Goal: Task Accomplishment & Management: Complete application form

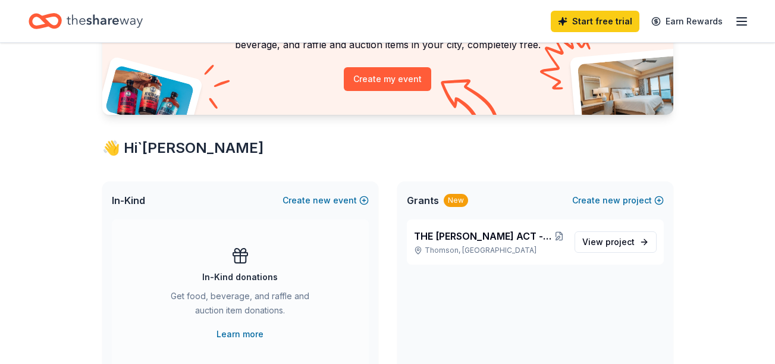
scroll to position [124, 0]
click at [620, 237] on span "project" at bounding box center [619, 241] width 29 height 10
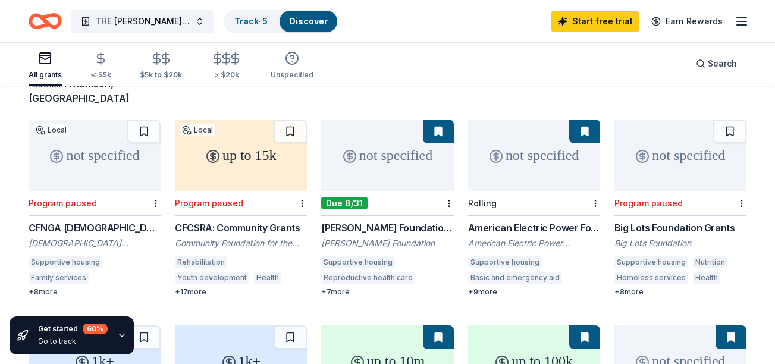
scroll to position [94, 0]
click at [400, 220] on div "[PERSON_NAME] Foundation Grants" at bounding box center [387, 227] width 132 height 14
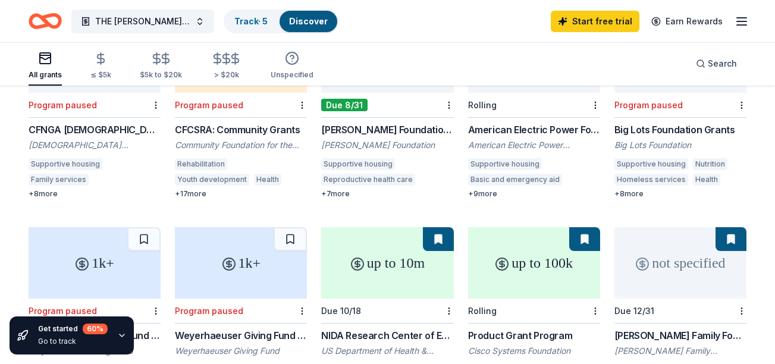
scroll to position [0, 0]
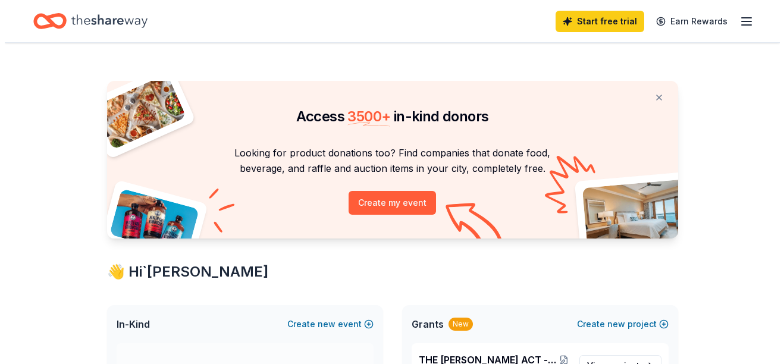
scroll to position [124, 0]
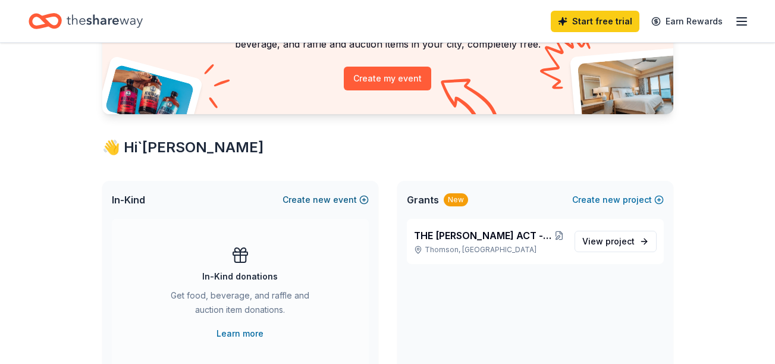
click at [319, 199] on span "new" at bounding box center [322, 200] width 18 height 14
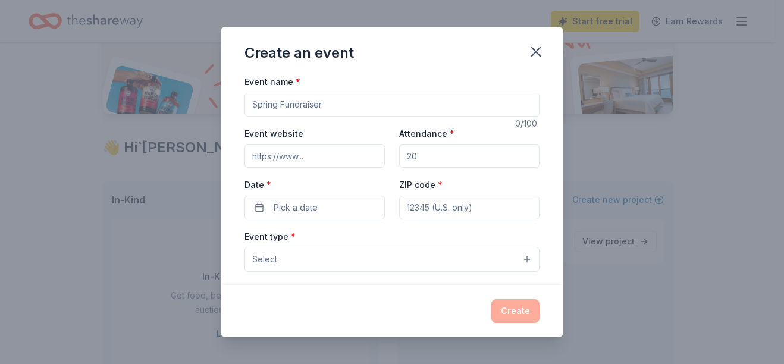
click at [332, 106] on input "Event name *" at bounding box center [391, 105] width 295 height 24
type input "THE BIRTH OF A NEW BEGINING"
click at [316, 150] on input "Event website" at bounding box center [314, 156] width 140 height 24
type input "[DOMAIN_NAME][PERSON_NAME]"
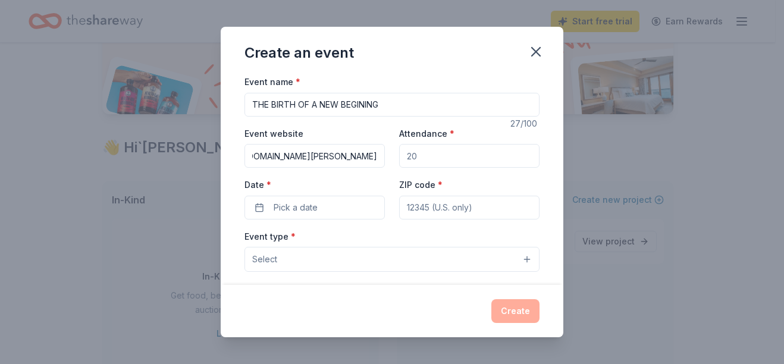
scroll to position [0, 0]
click at [461, 158] on input "Attendance *" at bounding box center [469, 156] width 140 height 24
click at [456, 158] on input "Attendance *" at bounding box center [469, 156] width 140 height 24
type input "50"
click at [331, 211] on button "Pick a date" at bounding box center [314, 208] width 140 height 24
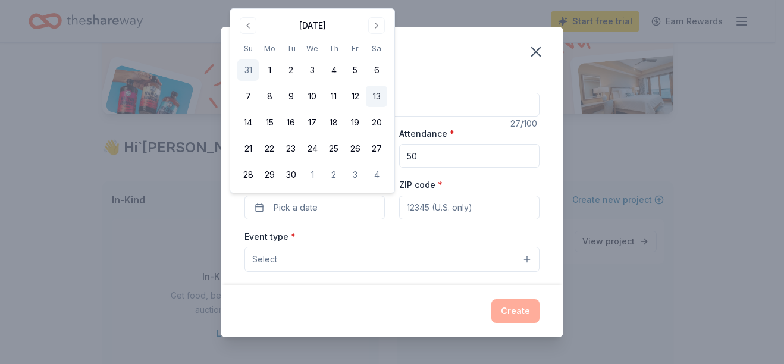
click at [375, 102] on button "13" at bounding box center [376, 96] width 21 height 21
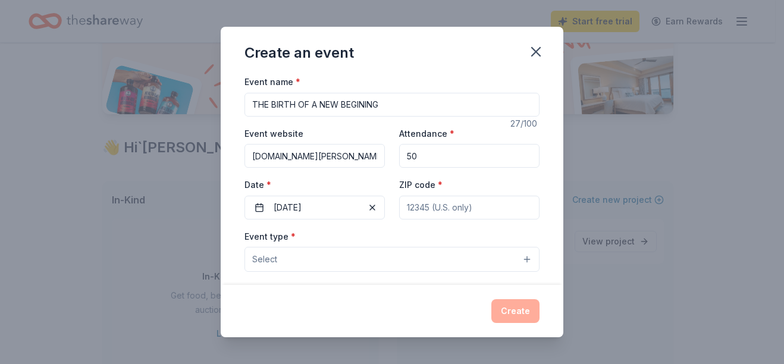
click at [417, 216] on input "ZIP code *" at bounding box center [469, 208] width 140 height 24
type input "30824"
click at [378, 264] on button "Select" at bounding box center [391, 259] width 295 height 25
click at [376, 260] on button "Select" at bounding box center [391, 259] width 295 height 25
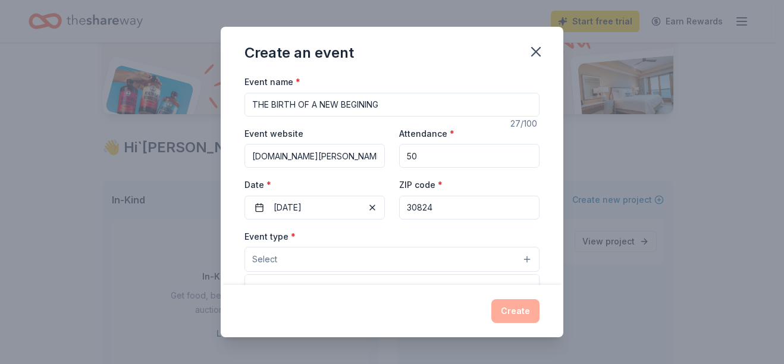
click at [520, 257] on button "Select" at bounding box center [391, 259] width 295 height 25
click at [479, 250] on button "Select" at bounding box center [391, 259] width 295 height 25
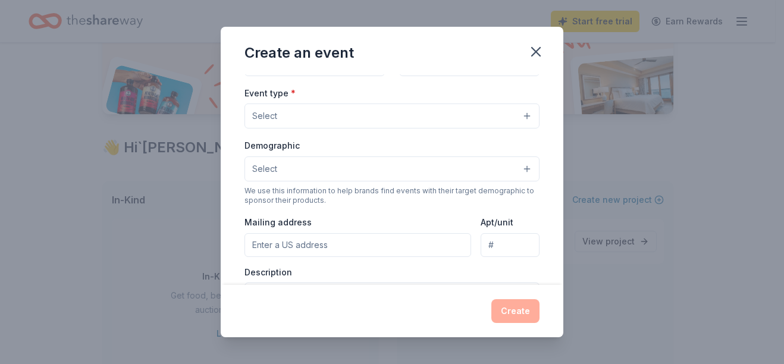
scroll to position [137, 0]
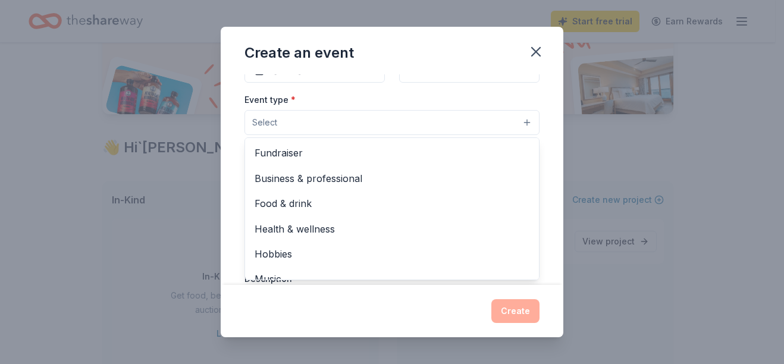
click at [427, 127] on button "Select" at bounding box center [391, 122] width 295 height 25
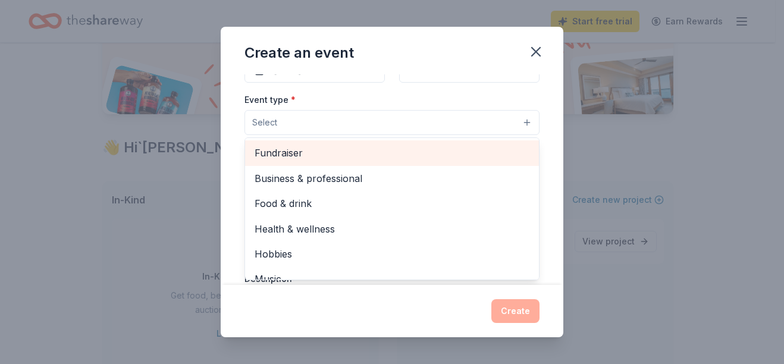
click at [375, 159] on span "Fundraiser" at bounding box center [392, 152] width 275 height 15
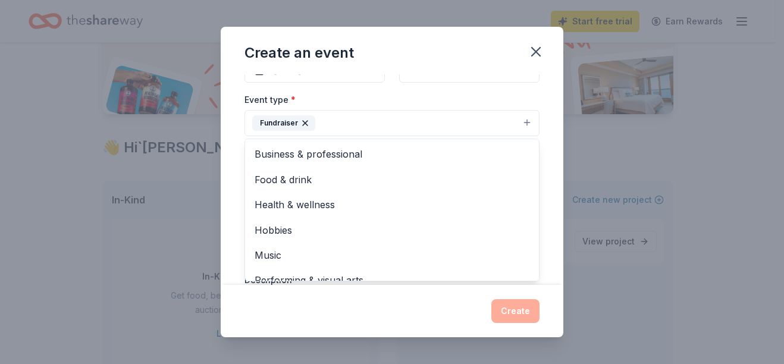
click at [408, 95] on div "Event type * Fundraiser Business & professional Food & drink Health & wellness …" at bounding box center [391, 114] width 295 height 45
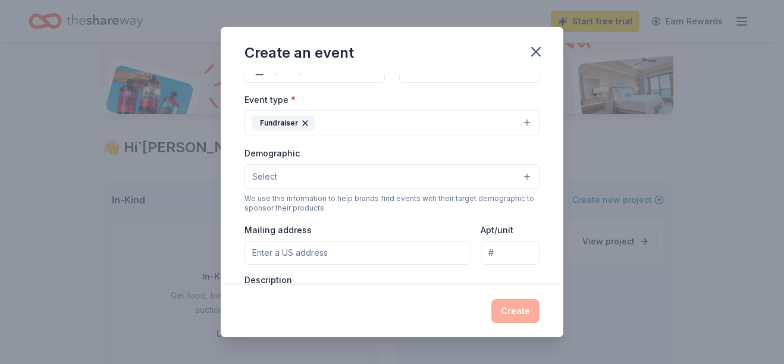
click at [382, 177] on button "Select" at bounding box center [391, 176] width 295 height 25
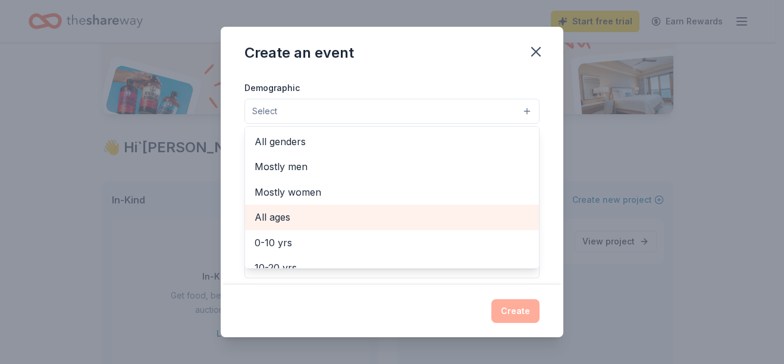
scroll to position [185, 0]
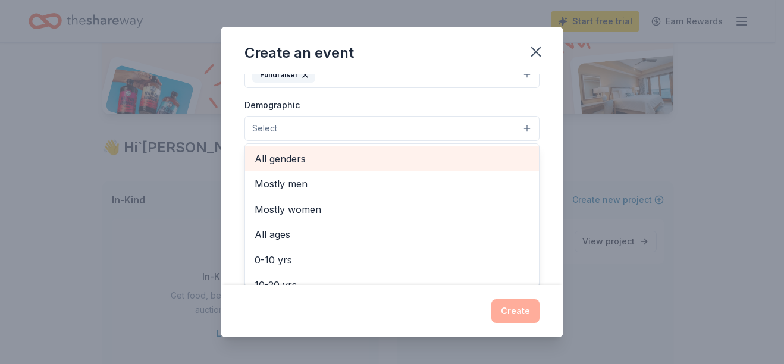
click at [354, 163] on span "All genders" at bounding box center [392, 158] width 275 height 15
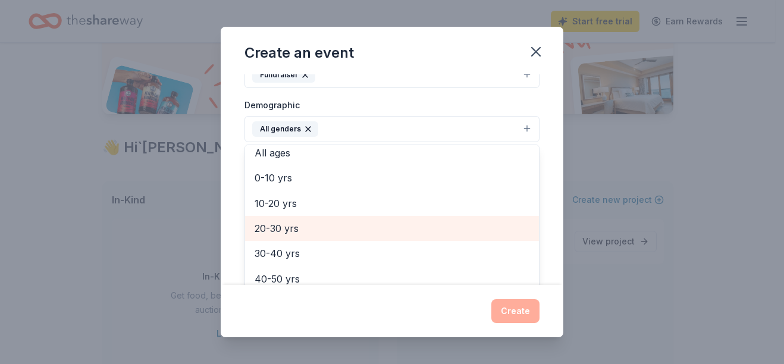
scroll to position [58, 0]
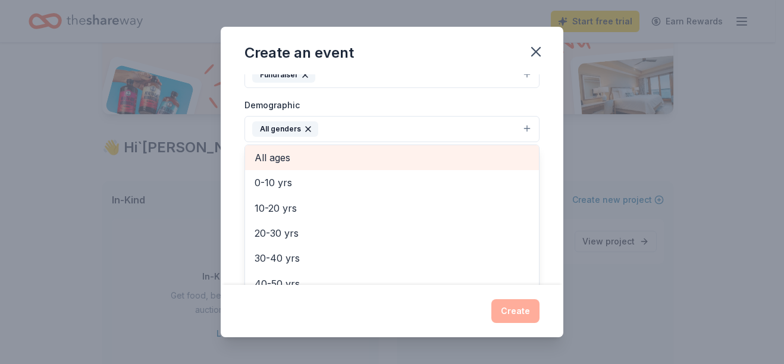
click at [347, 149] on div "All ages" at bounding box center [392, 157] width 294 height 25
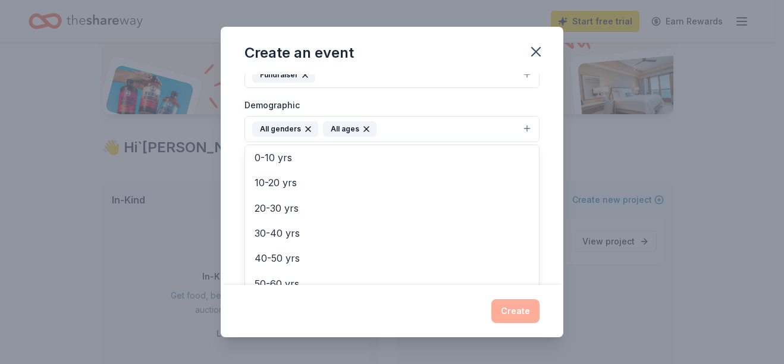
scroll to position [28, 0]
click at [229, 211] on div "Event name * THE BIRTH OF A NEW BEGINING 27 /100 Event website [DOMAIN_NAME][PE…" at bounding box center [392, 179] width 343 height 211
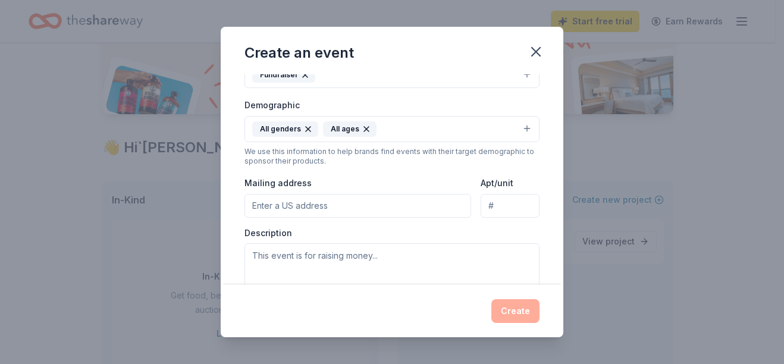
click at [301, 212] on input "Mailing address" at bounding box center [357, 206] width 227 height 24
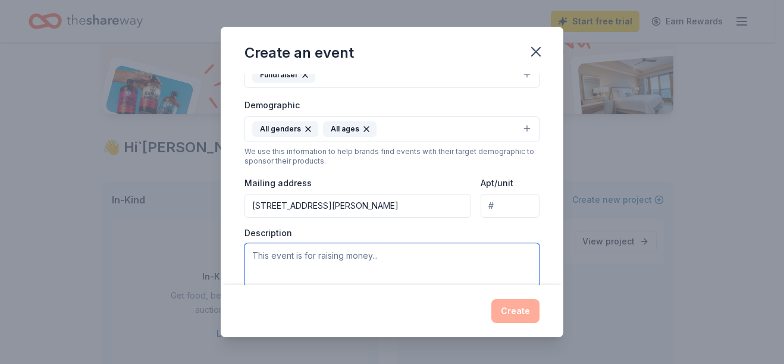
type input "[STREET_ADDRESS]"
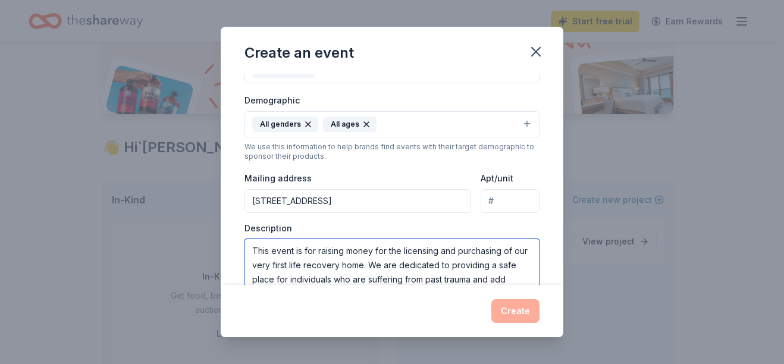
scroll to position [196, 0]
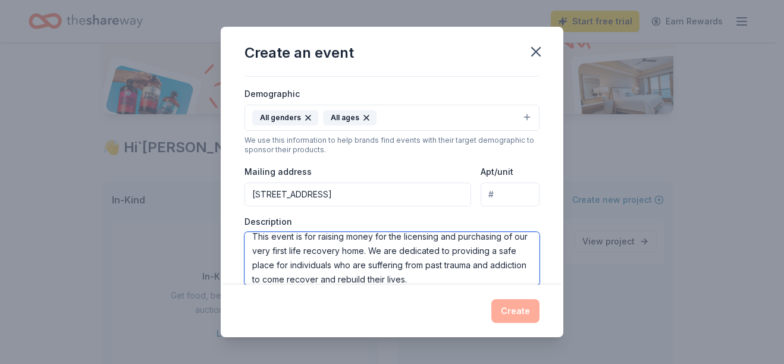
click at [446, 280] on textarea "This event is for raising money for the licensing and purchasing of our very fi…" at bounding box center [391, 259] width 295 height 54
click at [460, 278] on textarea "This event is for raising money for the licensing and purchasing of our very fi…" at bounding box center [391, 259] width 295 height 54
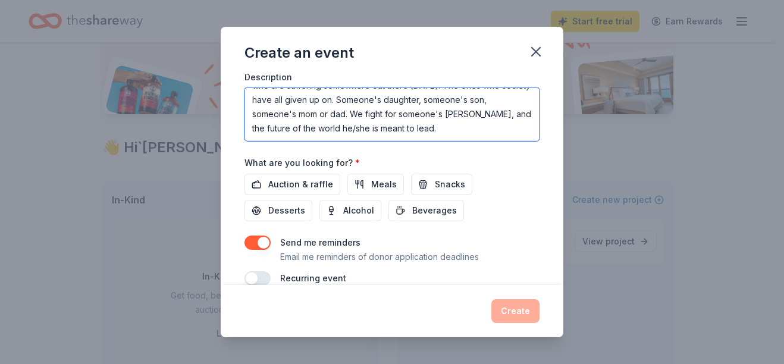
scroll to position [360, 0]
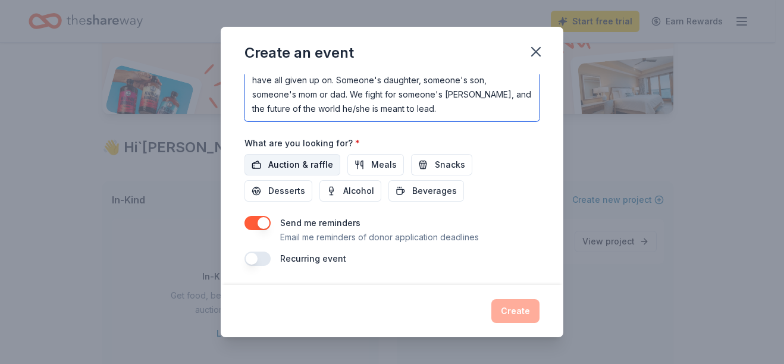
type textarea "This event is for raising money for the licensing and purchasing of our very fi…"
click at [279, 162] on span "Auction & raffle" at bounding box center [300, 165] width 65 height 14
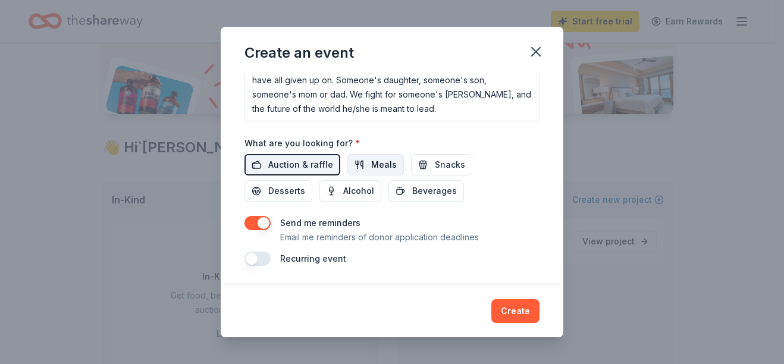
click at [354, 169] on button "Meals" at bounding box center [375, 164] width 56 height 21
click at [428, 192] on span "Beverages" at bounding box center [434, 191] width 45 height 14
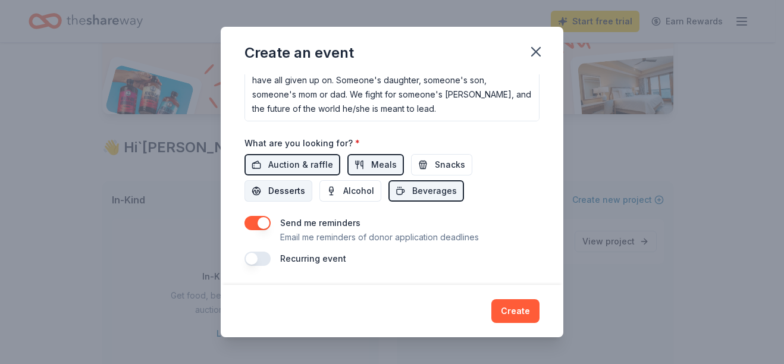
click at [288, 191] on span "Desserts" at bounding box center [286, 191] width 37 height 14
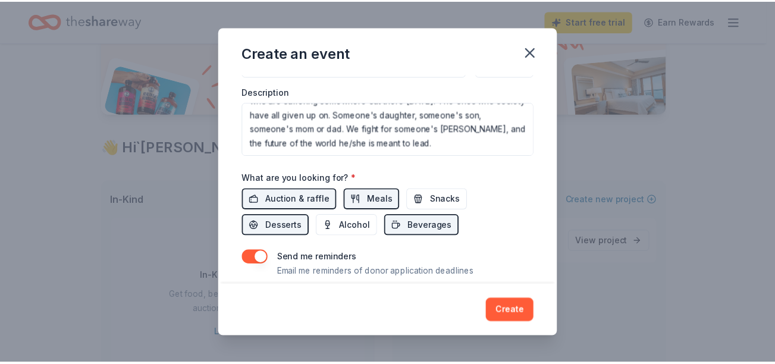
scroll to position [310, 0]
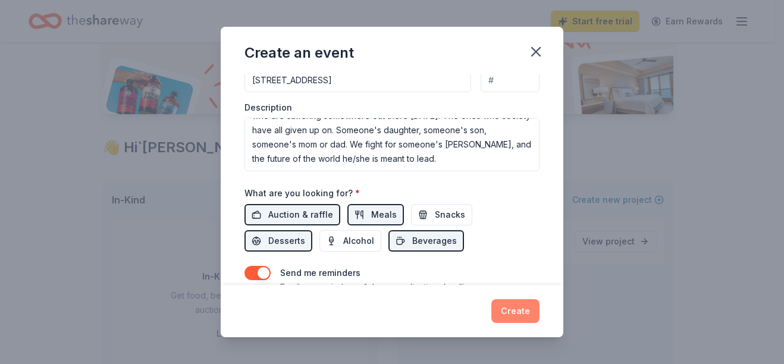
click at [508, 306] on button "Create" at bounding box center [515, 311] width 48 height 24
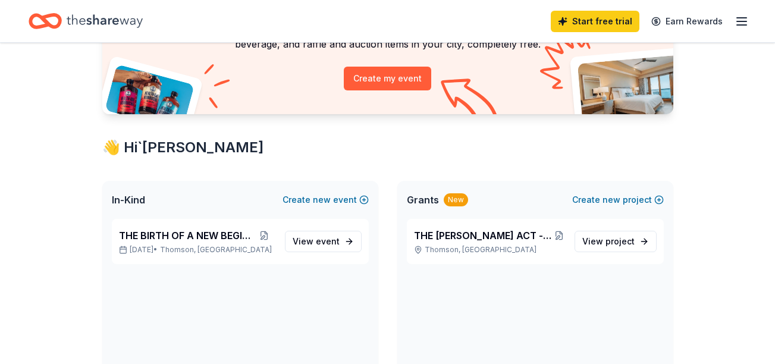
scroll to position [0, 0]
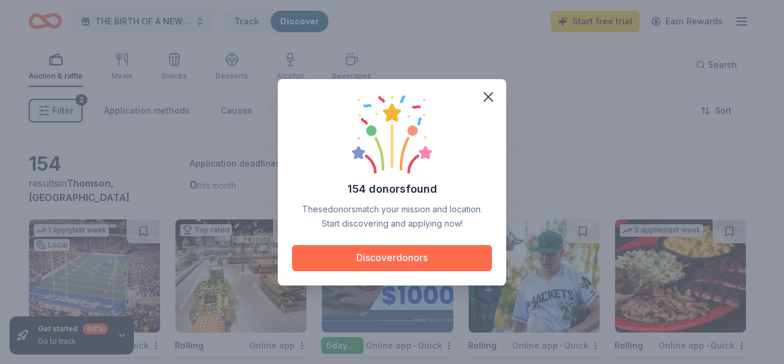
click at [399, 254] on button "Discover donors" at bounding box center [392, 258] width 200 height 26
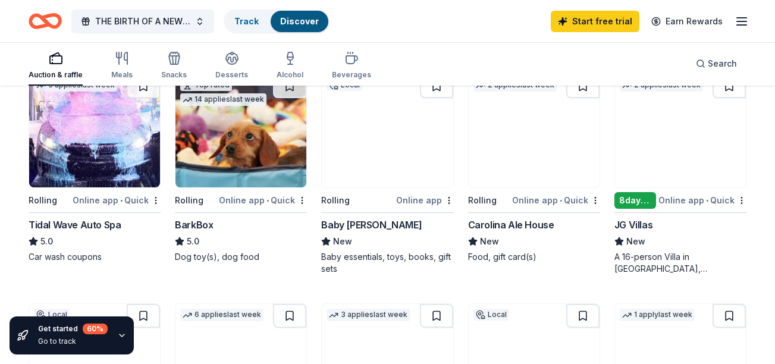
scroll to position [605, 0]
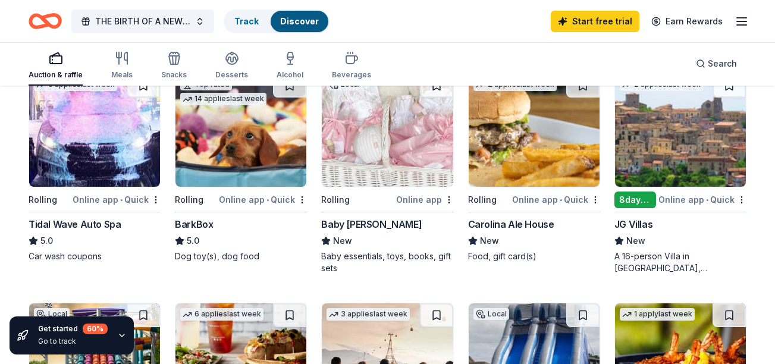
click at [459, 248] on div "1 apply last week Local Rolling Online app • Quick Gas South District New Ticke…" at bounding box center [388, 59] width 718 height 890
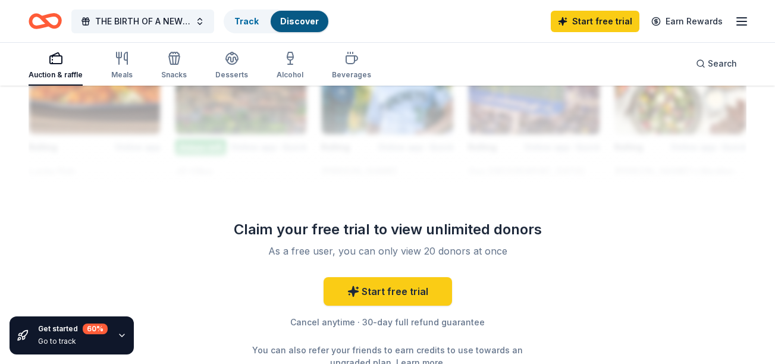
scroll to position [1144, 0]
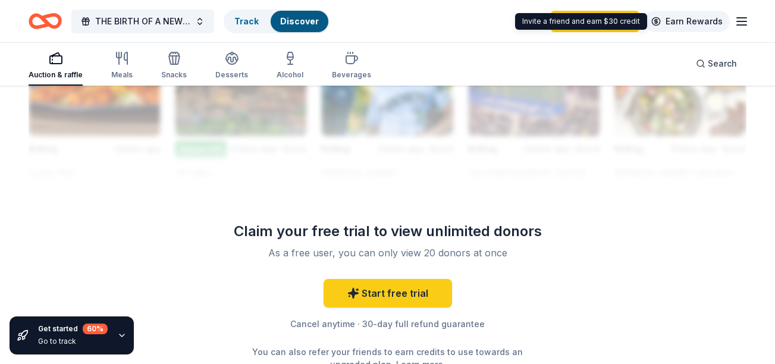
click at [689, 21] on link "Earn Rewards" at bounding box center [687, 21] width 86 height 21
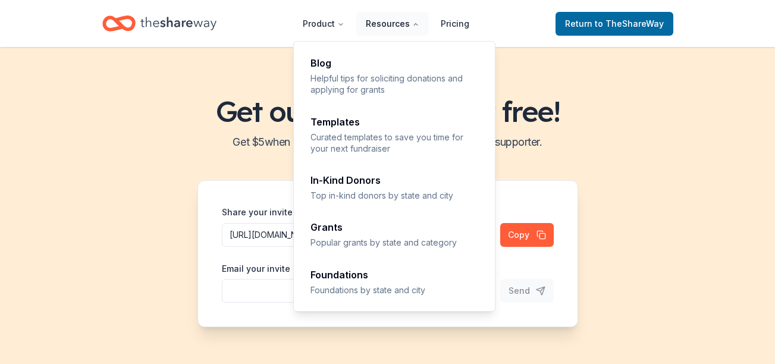
click at [395, 24] on button "Resources" at bounding box center [392, 24] width 73 height 24
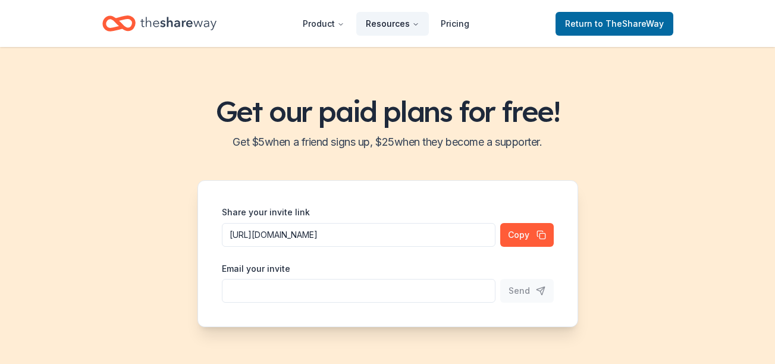
click at [395, 24] on button "Resources" at bounding box center [392, 24] width 73 height 24
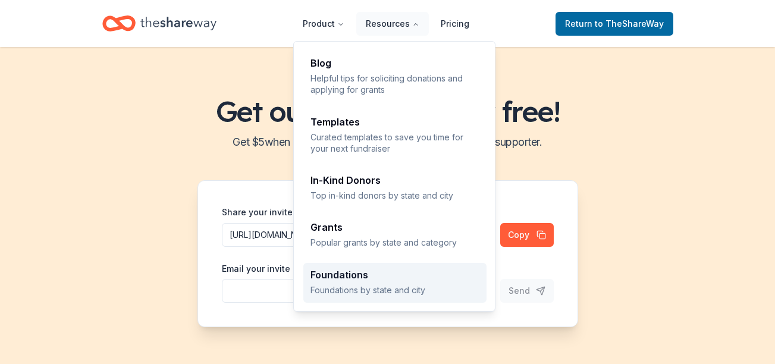
click at [361, 282] on div "Foundations Foundations by state and city" at bounding box center [394, 283] width 169 height 26
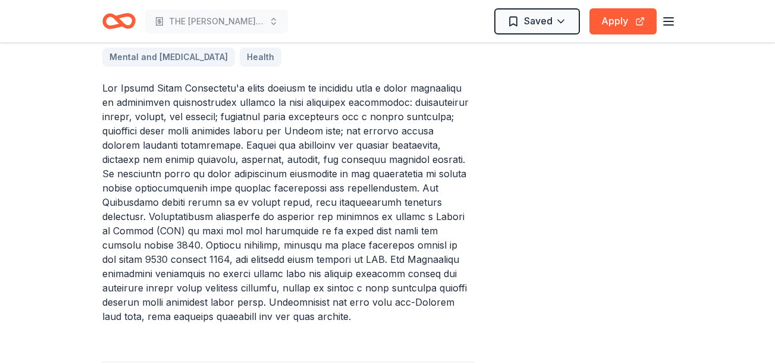
scroll to position [504, 0]
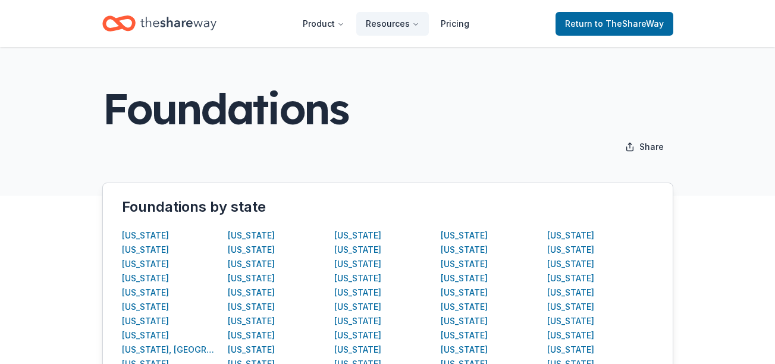
scroll to position [56, 0]
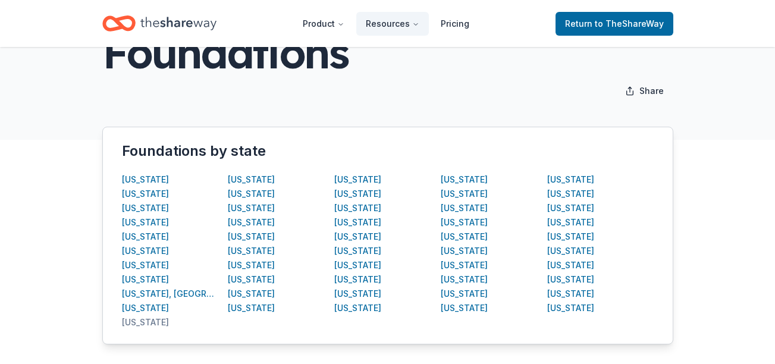
click at [146, 324] on div "Georgia" at bounding box center [145, 322] width 47 height 14
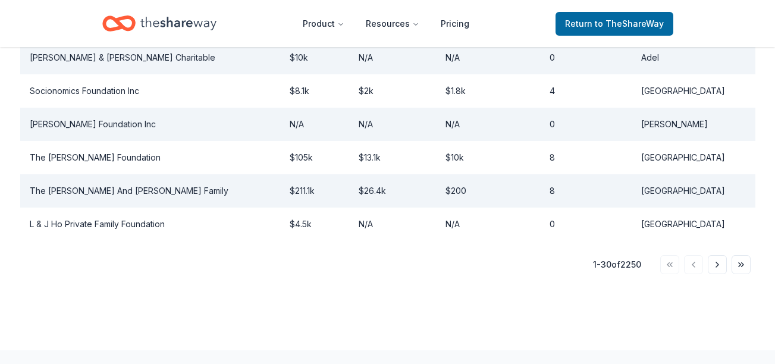
scroll to position [1119, 0]
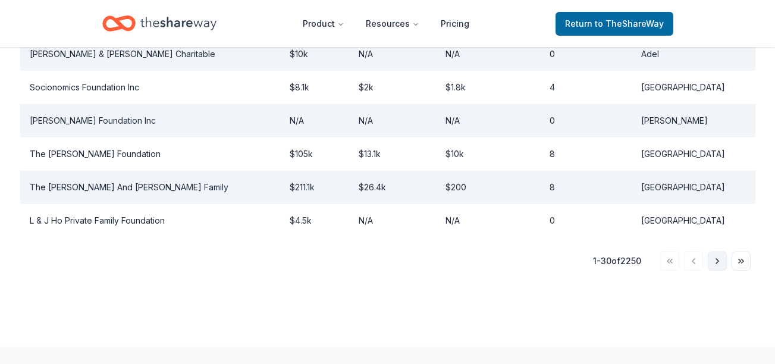
click at [718, 264] on button "Go to next page" at bounding box center [717, 261] width 19 height 19
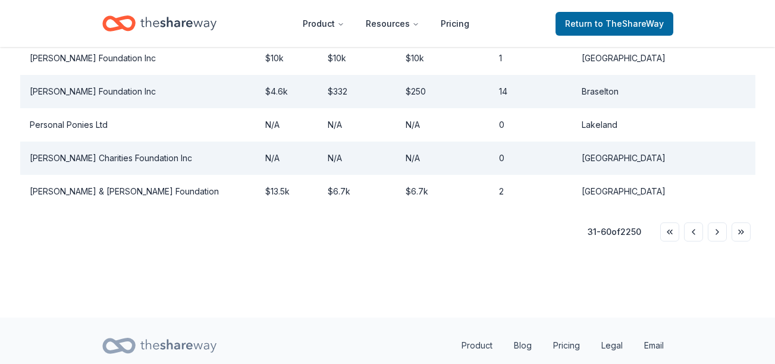
scroll to position [1161, 0]
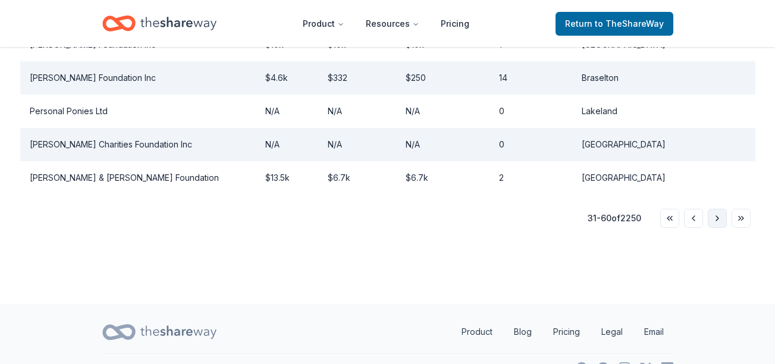
click at [716, 217] on button "Go to next page" at bounding box center [717, 218] width 19 height 19
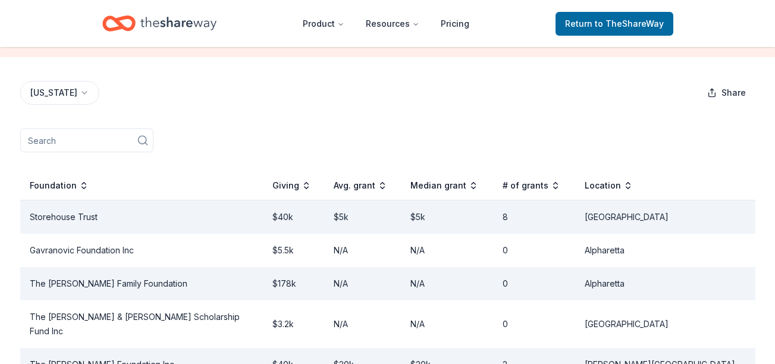
scroll to position [156, 0]
